Goal: Navigation & Orientation: Understand site structure

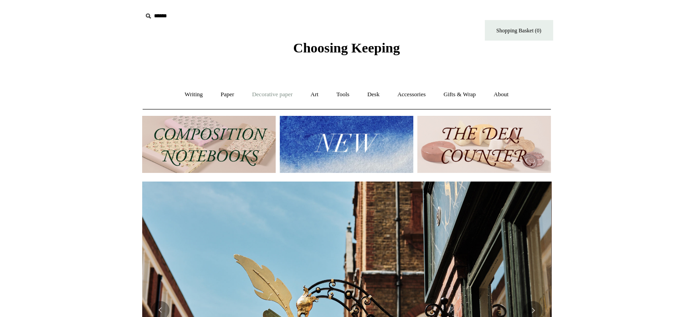
scroll to position [0, 409]
click at [346, 92] on link "Tools +" at bounding box center [343, 94] width 30 height 24
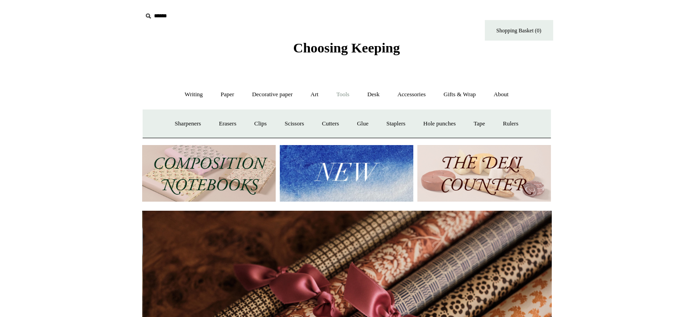
scroll to position [0, 818]
click at [346, 92] on link "Tools -" at bounding box center [343, 94] width 30 height 24
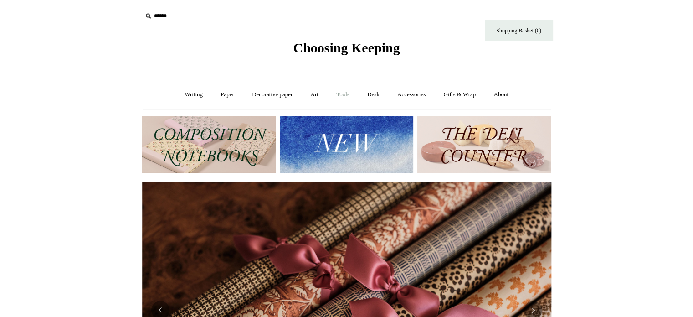
click at [346, 92] on link "Tools +" at bounding box center [343, 94] width 30 height 24
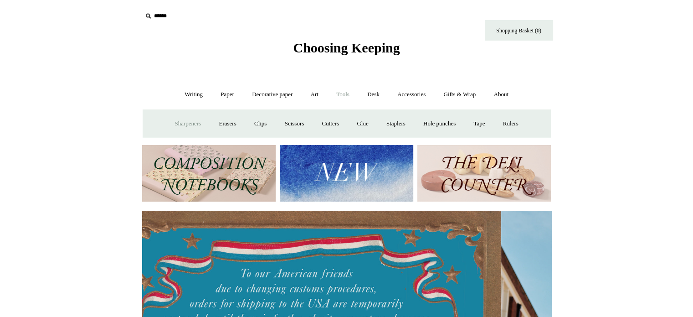
scroll to position [0, 0]
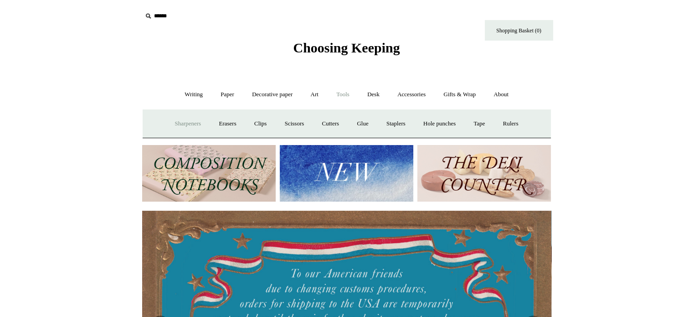
click at [187, 123] on link "Sharpeners" at bounding box center [187, 124] width 43 height 24
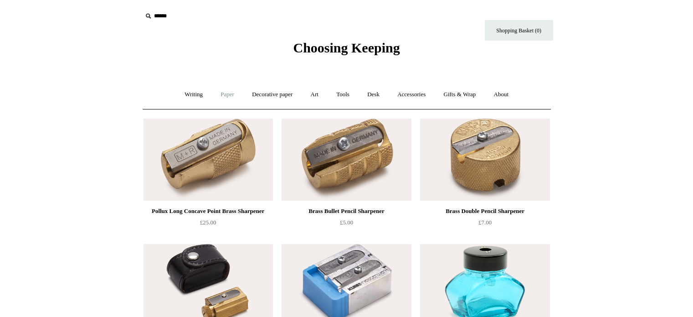
click at [232, 94] on link "Paper +" at bounding box center [227, 94] width 30 height 24
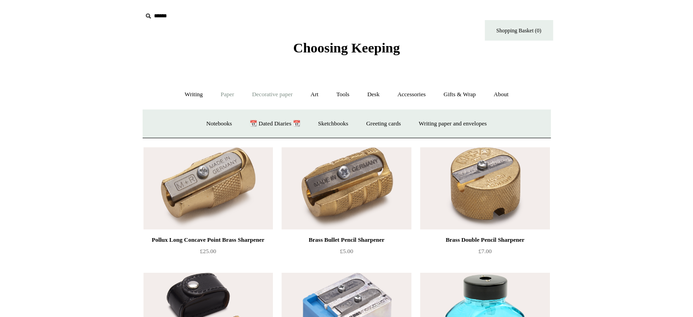
click at [280, 95] on link "Decorative paper +" at bounding box center [272, 94] width 57 height 24
click at [312, 93] on link "Art +" at bounding box center [314, 94] width 24 height 24
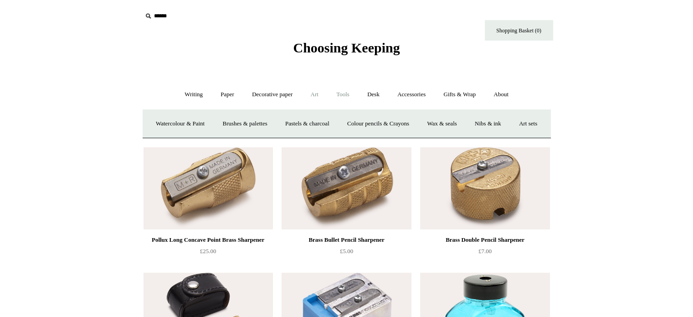
click at [346, 95] on link "Tools +" at bounding box center [343, 94] width 30 height 24
click at [262, 123] on link "Clips +" at bounding box center [260, 124] width 29 height 24
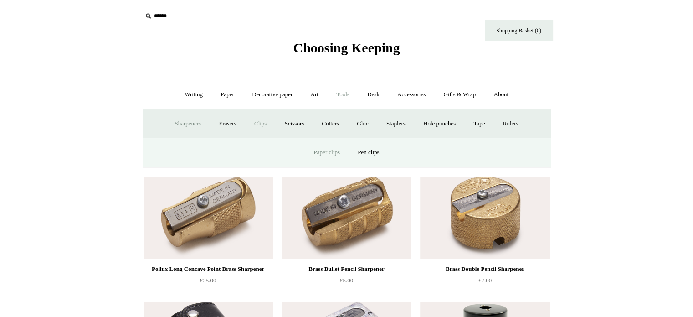
click at [323, 154] on link "Paper clips" at bounding box center [327, 152] width 42 height 24
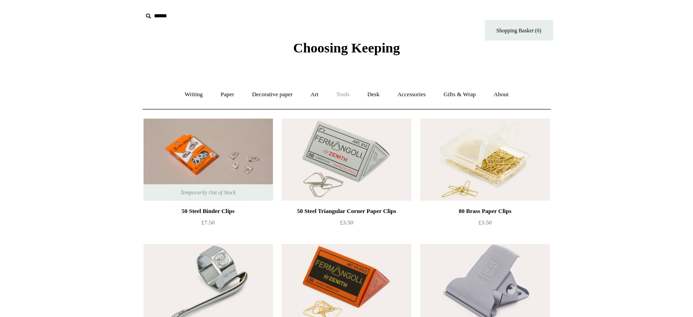
click at [346, 94] on link "Tools +" at bounding box center [343, 94] width 30 height 24
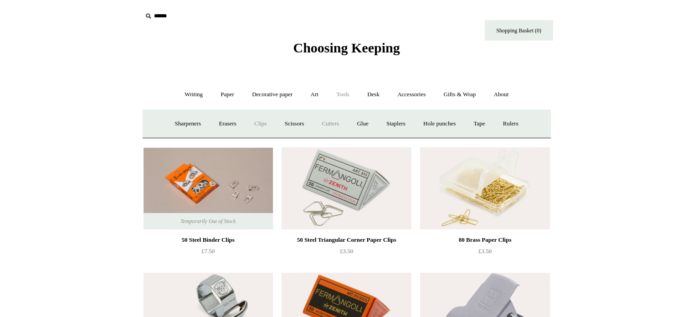
click at [333, 123] on link "Cutters" at bounding box center [330, 124] width 34 height 24
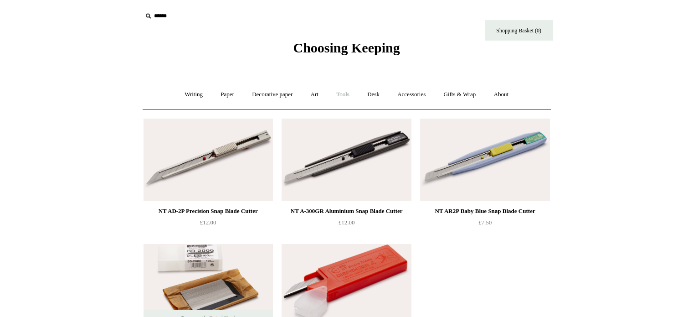
click at [341, 97] on link "Tools +" at bounding box center [343, 94] width 30 height 24
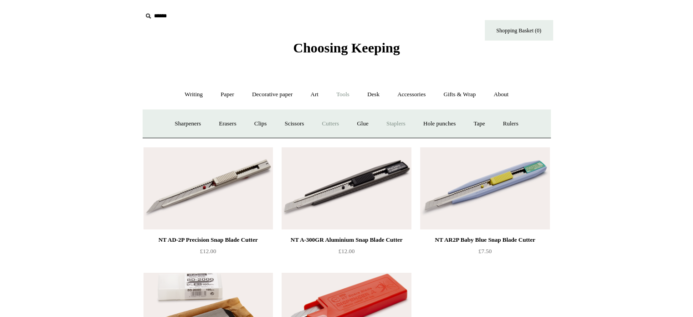
click at [394, 124] on link "Staplers +" at bounding box center [396, 124] width 36 height 24
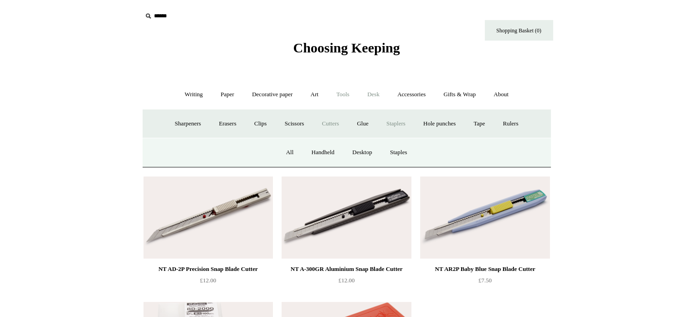
click at [372, 94] on link "Desk +" at bounding box center [373, 94] width 29 height 24
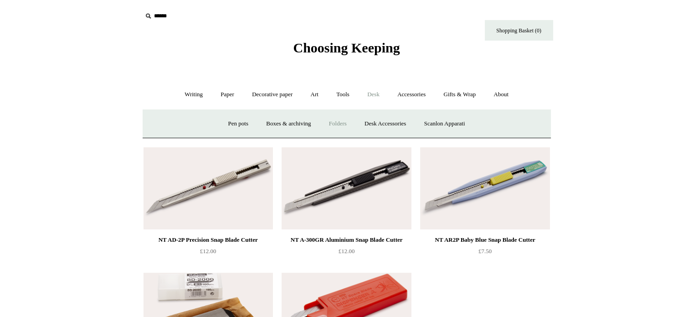
click at [338, 123] on link "Folders" at bounding box center [338, 124] width 34 height 24
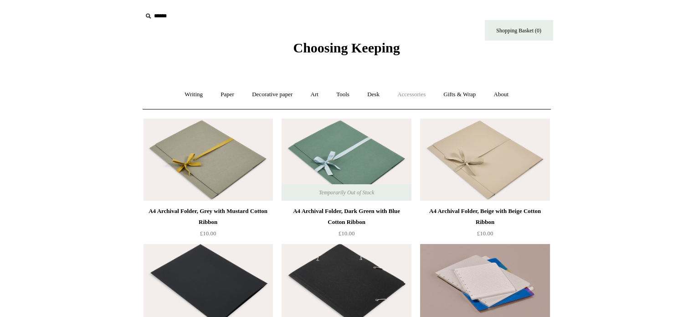
click at [410, 96] on link "Accessories +" at bounding box center [411, 94] width 45 height 24
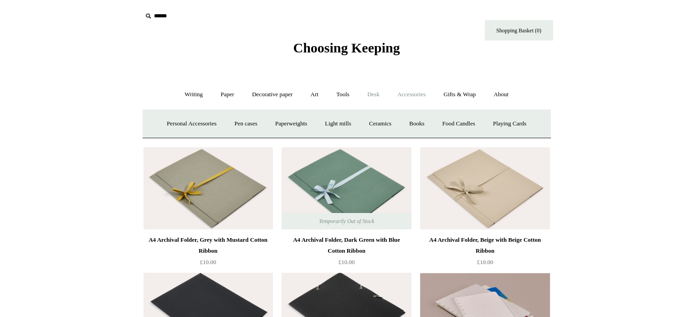
click at [374, 98] on link "Desk +" at bounding box center [373, 94] width 29 height 24
click at [372, 127] on link "Desk Accessories" at bounding box center [385, 124] width 58 height 24
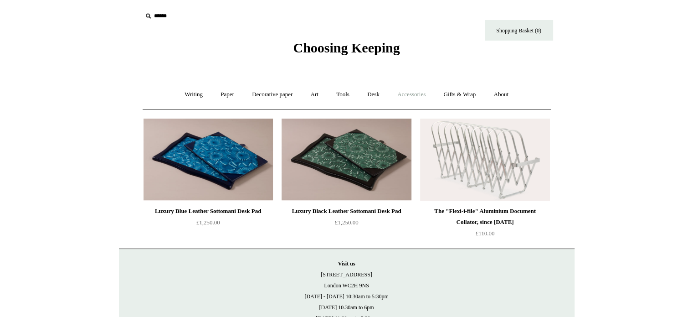
click at [421, 94] on link "Accessories +" at bounding box center [411, 94] width 45 height 24
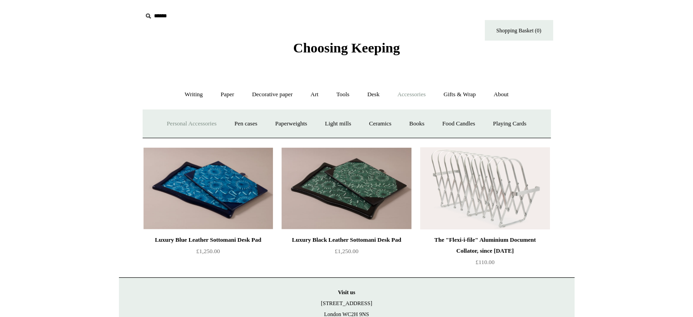
click at [192, 122] on link "Personal Accessories +" at bounding box center [192, 124] width 66 height 24
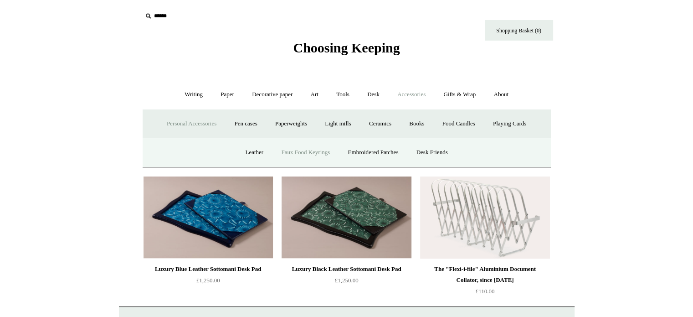
click at [316, 153] on link "Faux Food Keyrings" at bounding box center [305, 152] width 65 height 24
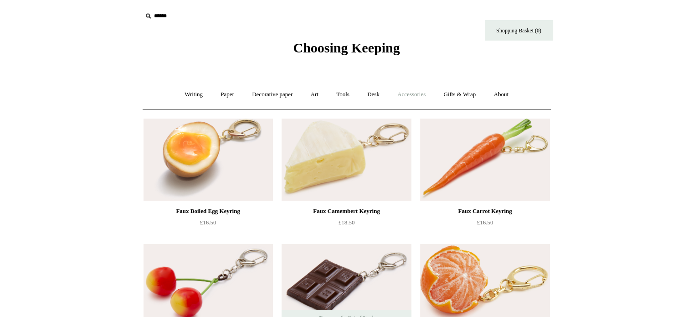
click at [422, 92] on link "Accessories +" at bounding box center [411, 94] width 45 height 24
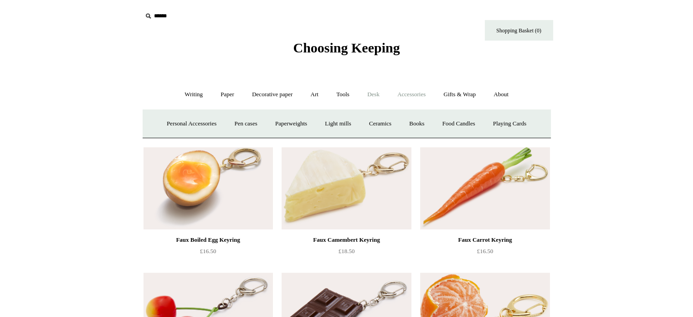
click at [370, 93] on link "Desk +" at bounding box center [373, 94] width 29 height 24
click at [401, 125] on link "Desk Accessories" at bounding box center [385, 124] width 58 height 24
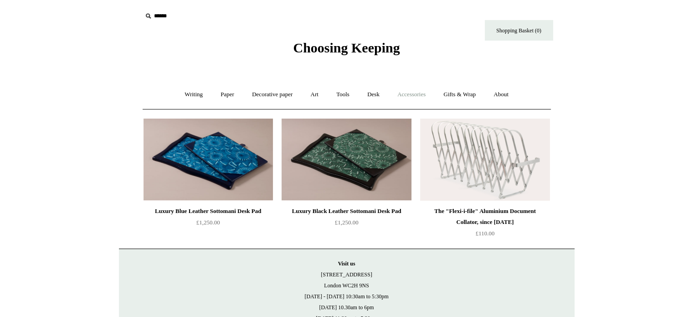
click at [405, 93] on link "Accessories +" at bounding box center [411, 94] width 45 height 24
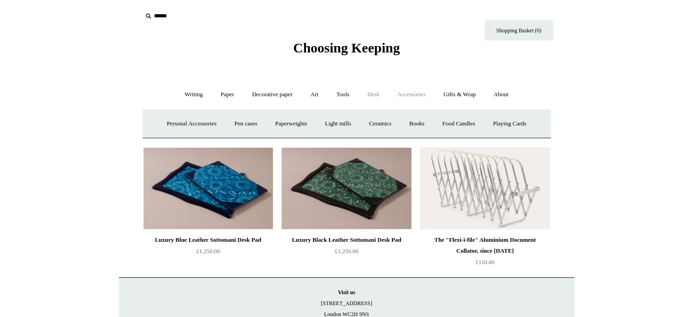
click at [383, 97] on link "Desk +" at bounding box center [373, 94] width 29 height 24
click at [416, 98] on link "Accessories +" at bounding box center [411, 94] width 45 height 24
click at [194, 122] on link "Personal Accessories +" at bounding box center [192, 124] width 66 height 24
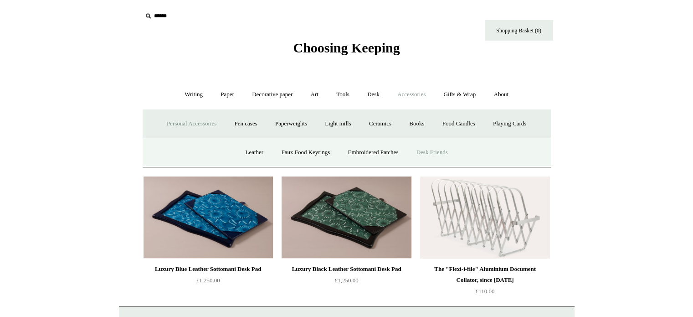
click at [430, 149] on link "Desk Friends" at bounding box center [432, 152] width 48 height 24
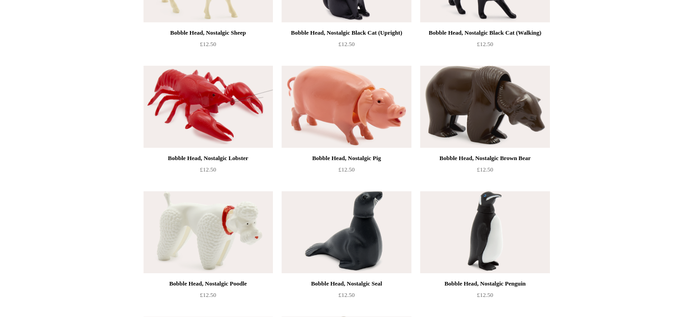
scroll to position [456, 0]
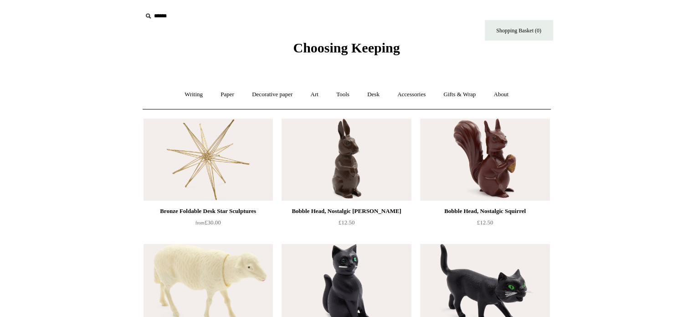
click at [374, 49] on span "Choosing Keeping" at bounding box center [346, 47] width 107 height 15
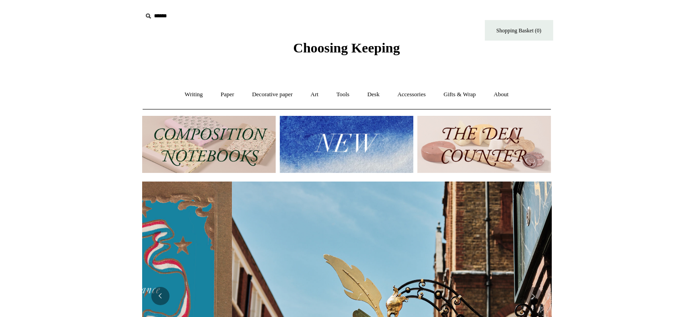
scroll to position [0, 409]
